Goal: Task Accomplishment & Management: Use online tool/utility

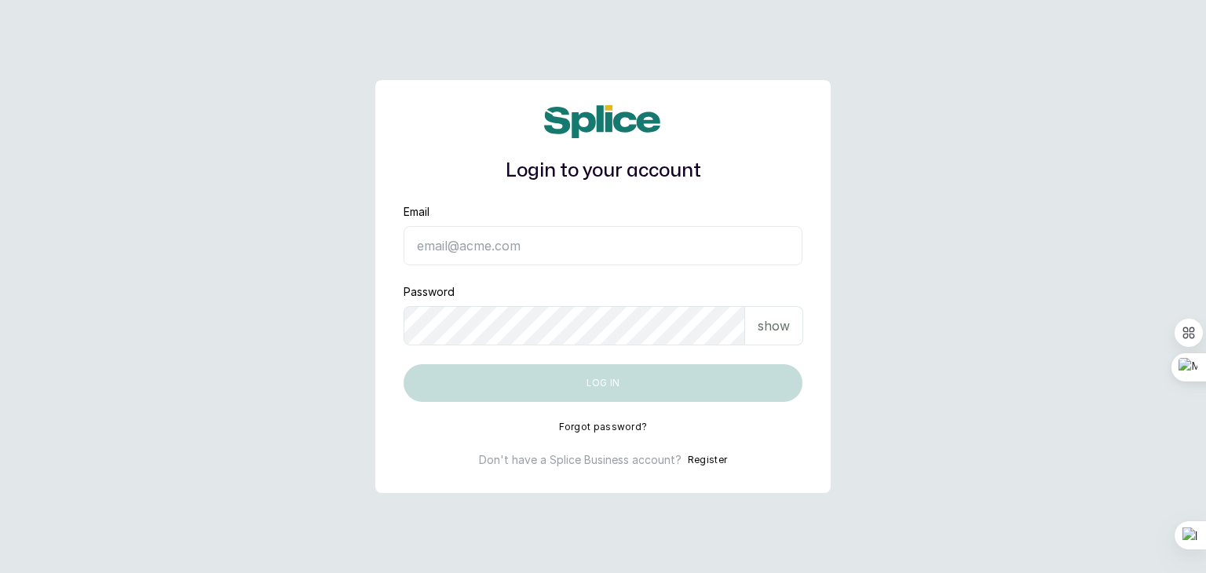
click at [772, 319] on p "show" at bounding box center [773, 325] width 32 height 19
click at [597, 259] on input "Email" at bounding box center [602, 245] width 399 height 39
click at [578, 252] on input "Email" at bounding box center [602, 245] width 399 height 39
click at [555, 235] on input "Email" at bounding box center [602, 245] width 399 height 39
paste input "accounts@ajskylar.com"
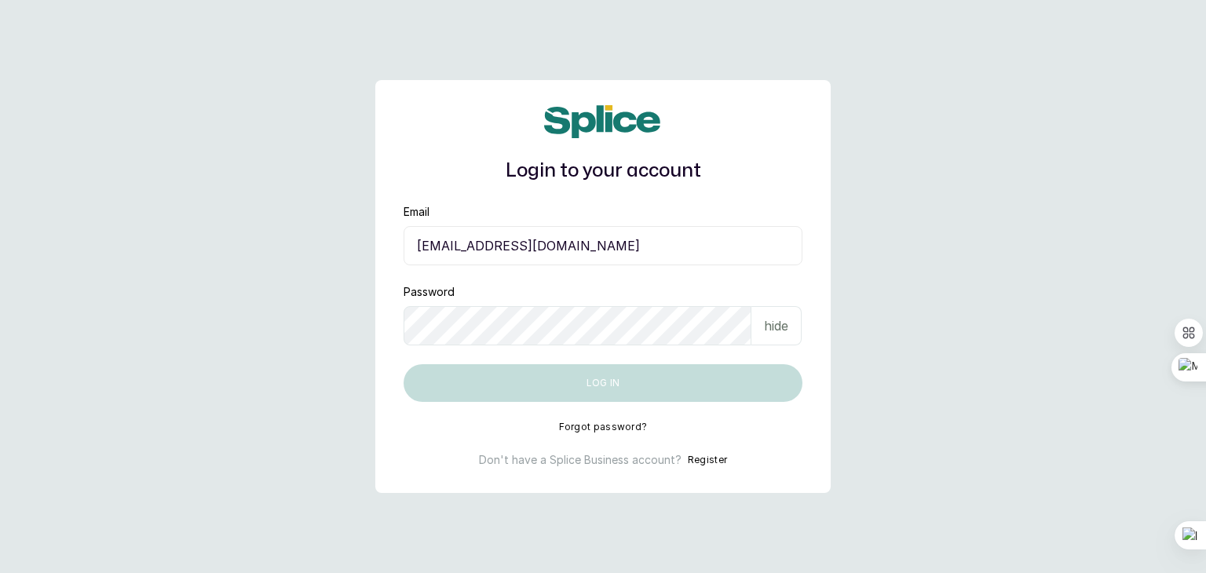
type input "accounts@ajskylar.com"
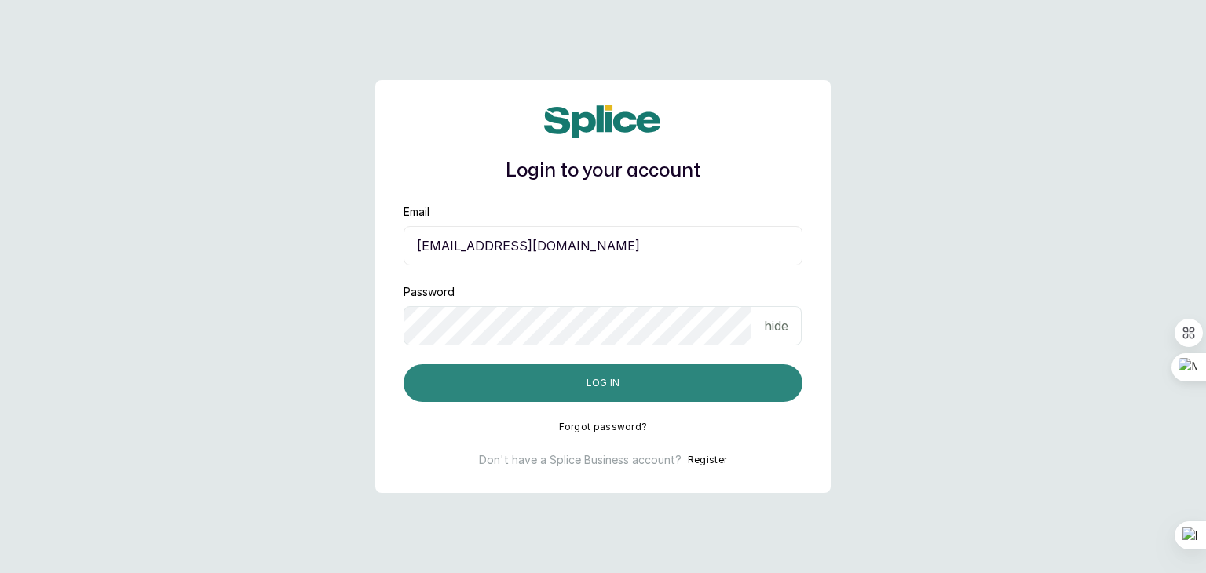
click at [455, 398] on button "Log in" at bounding box center [602, 383] width 399 height 38
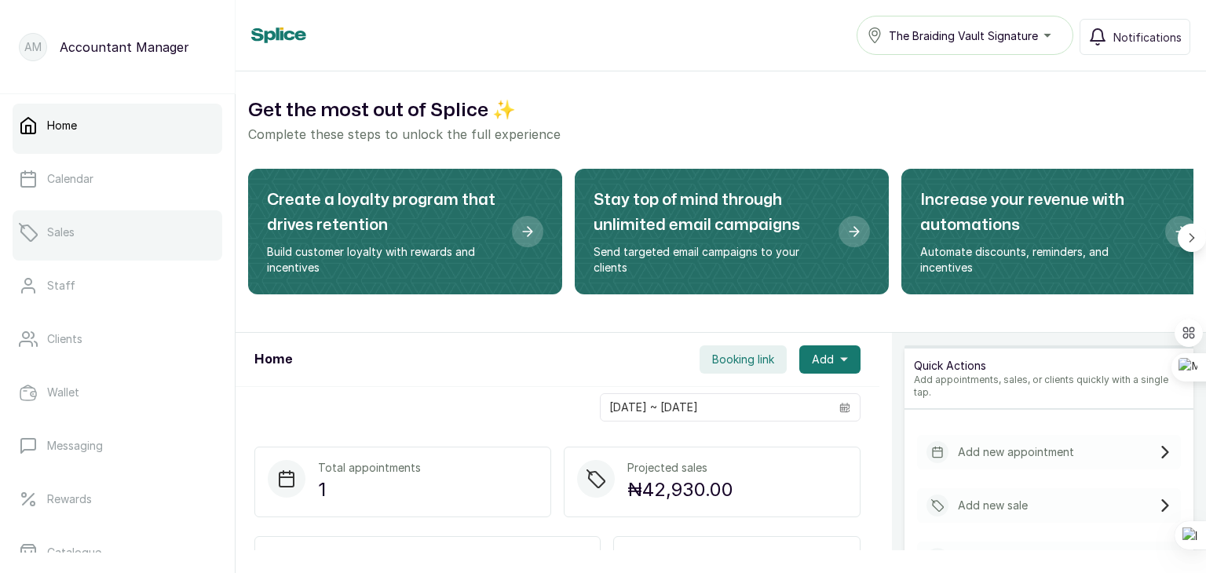
click at [64, 243] on link "Sales" at bounding box center [118, 232] width 210 height 44
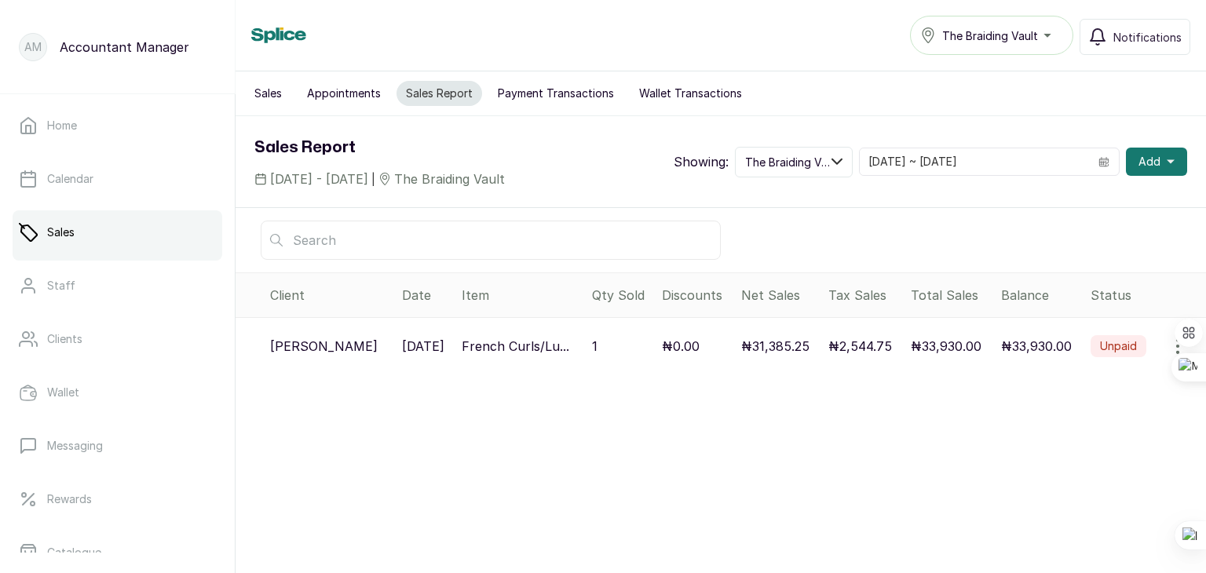
click at [1168, 342] on icon "button" at bounding box center [1177, 346] width 19 height 19
click at [1098, 164] on icon "calendar" at bounding box center [1103, 161] width 11 height 11
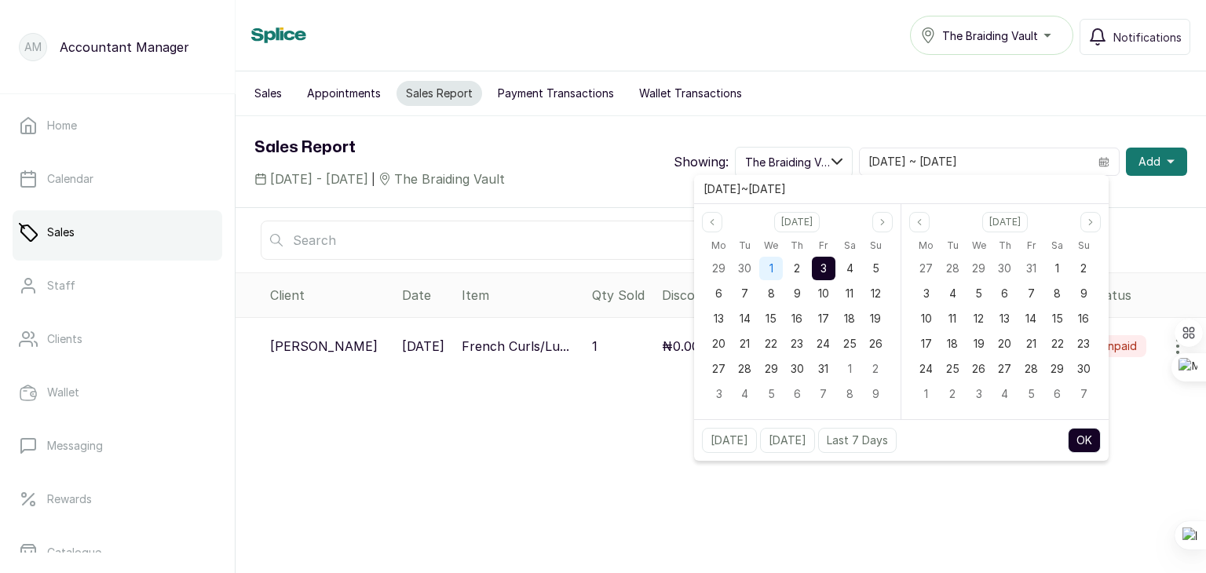
click at [770, 265] on span "1" at bounding box center [771, 267] width 4 height 13
click at [1104, 434] on div "[DATE] [DATE] Last 7 Days OK" at bounding box center [901, 440] width 414 height 42
click at [1086, 440] on button "OK" at bounding box center [1083, 440] width 33 height 25
type input "[DATE] ~ [DATE]"
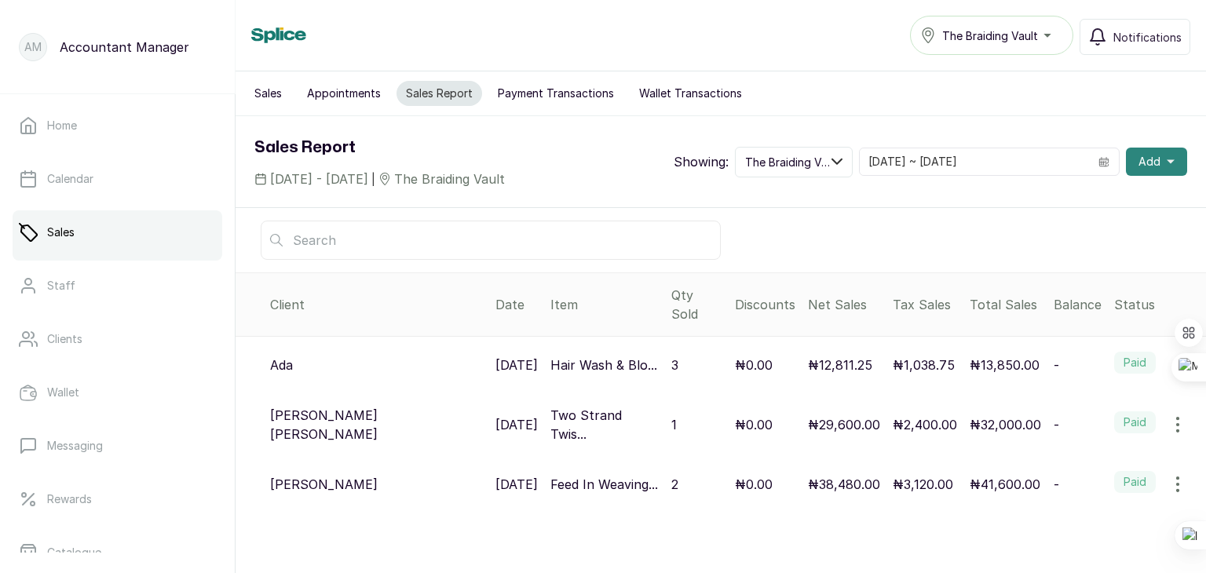
click at [1166, 160] on icon "button" at bounding box center [1170, 162] width 8 height 4
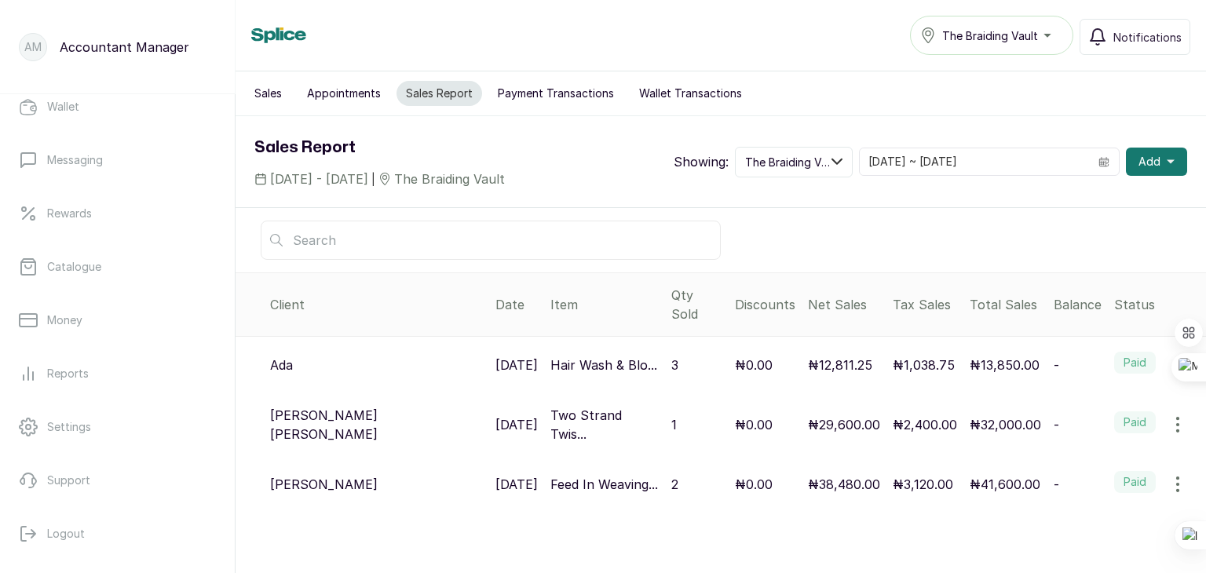
scroll to position [298, 0]
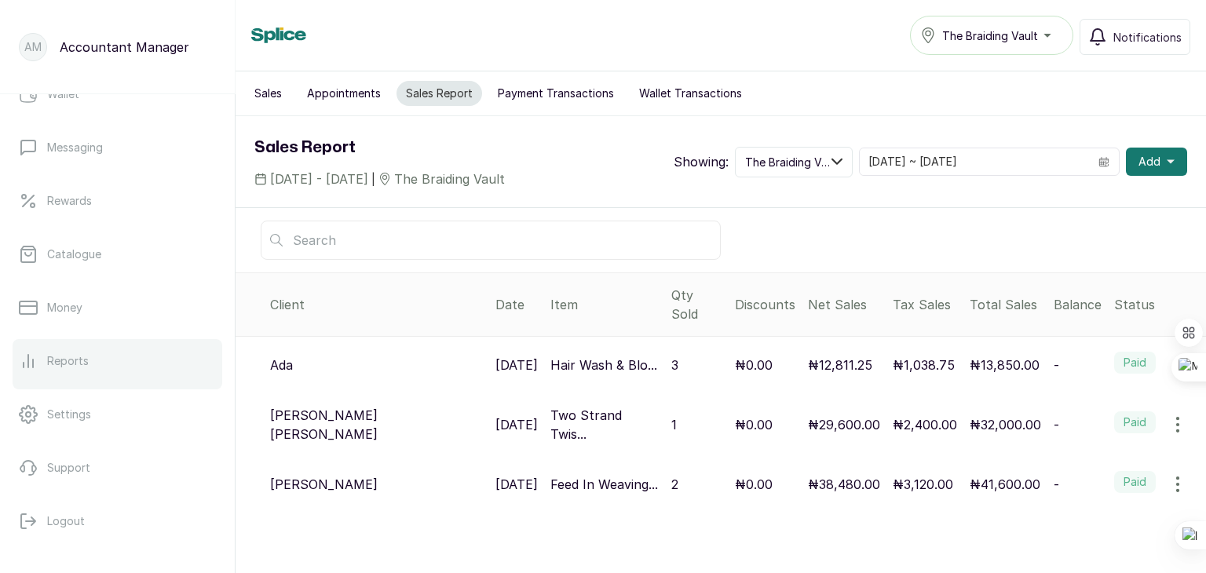
click at [64, 365] on p "Reports" at bounding box center [68, 361] width 42 height 16
